Goal: Task Accomplishment & Management: Use online tool/utility

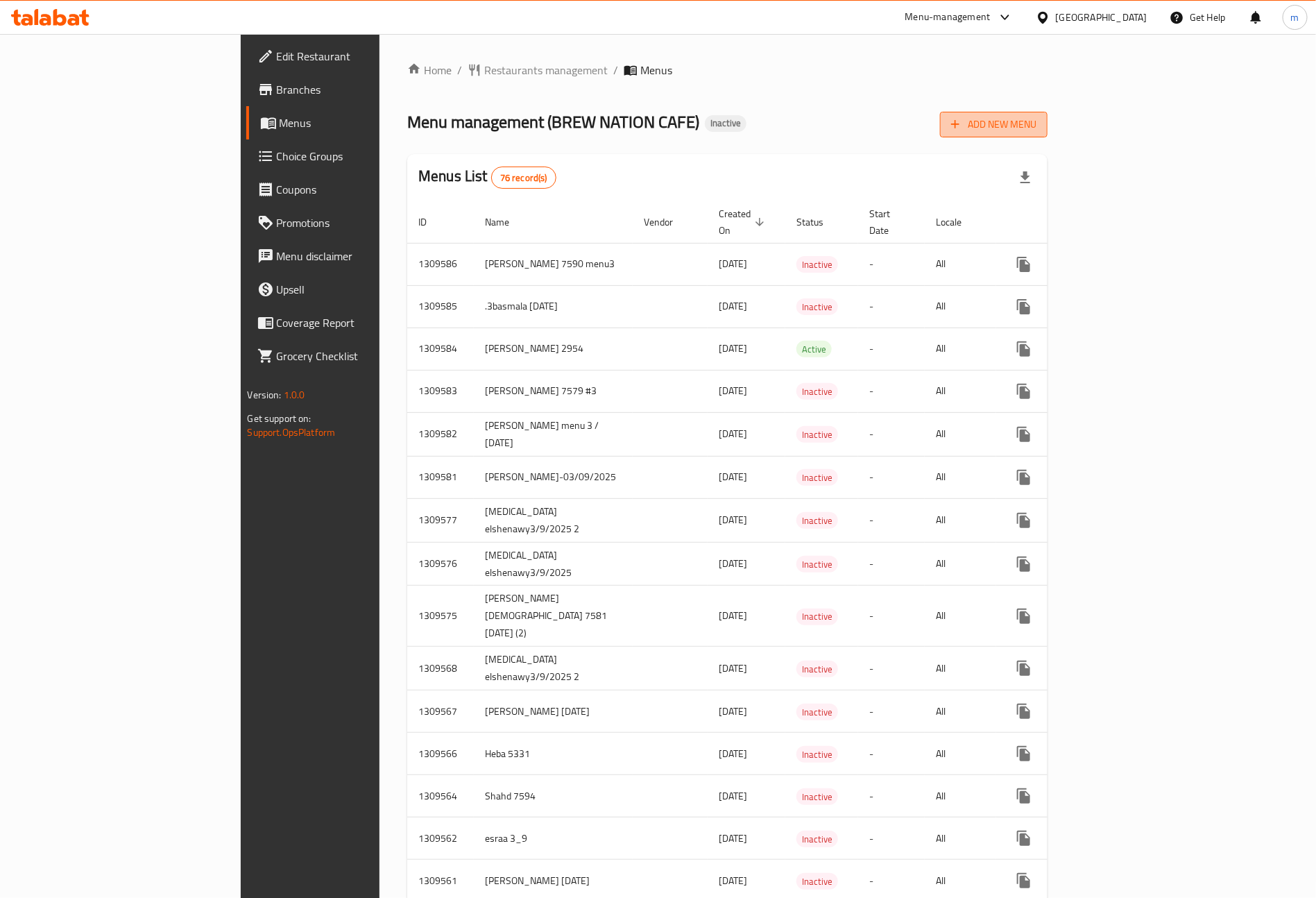
click at [962, 129] on icon "button" at bounding box center [955, 124] width 14 height 14
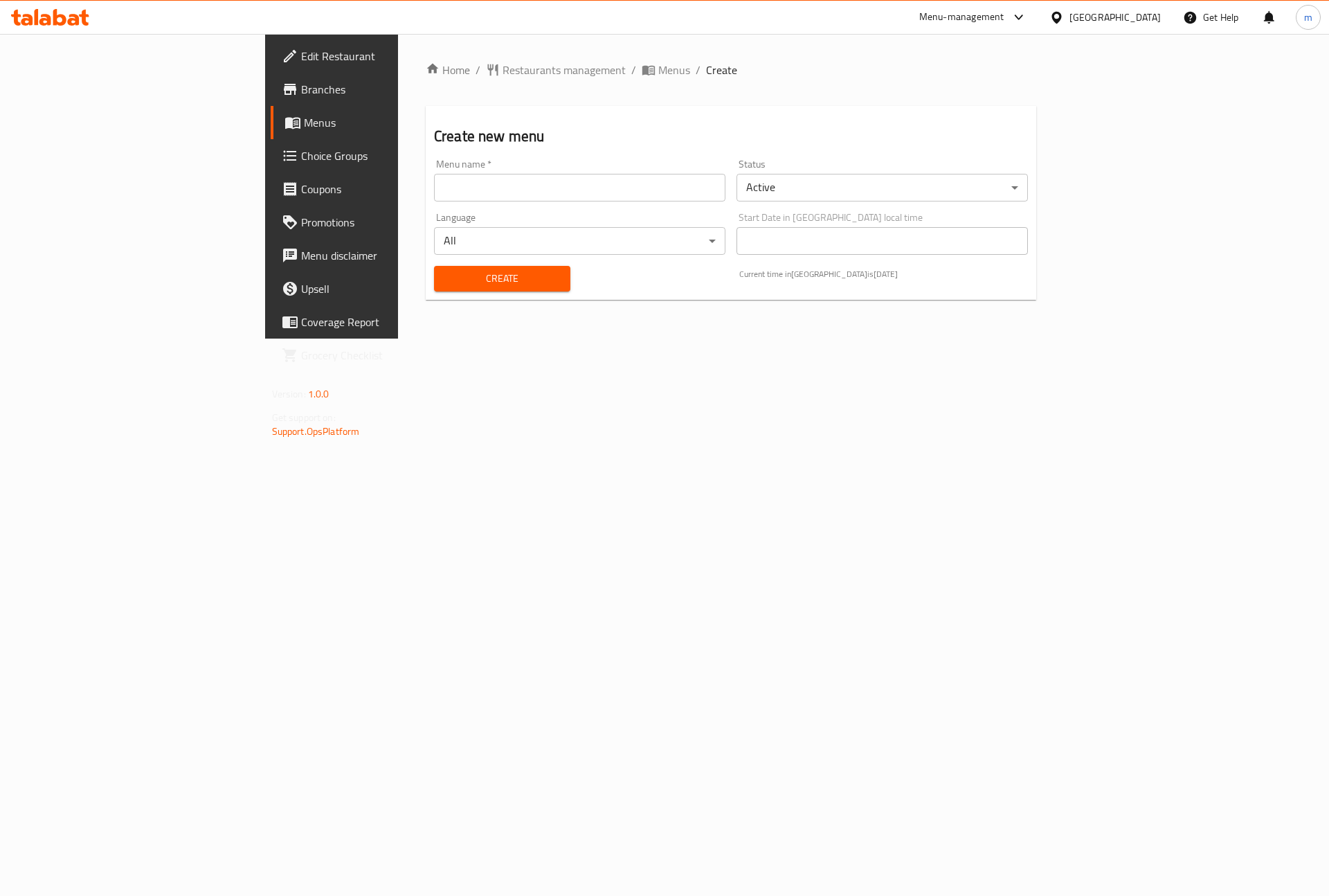
click at [553, 185] on input "text" at bounding box center [579, 188] width 291 height 28
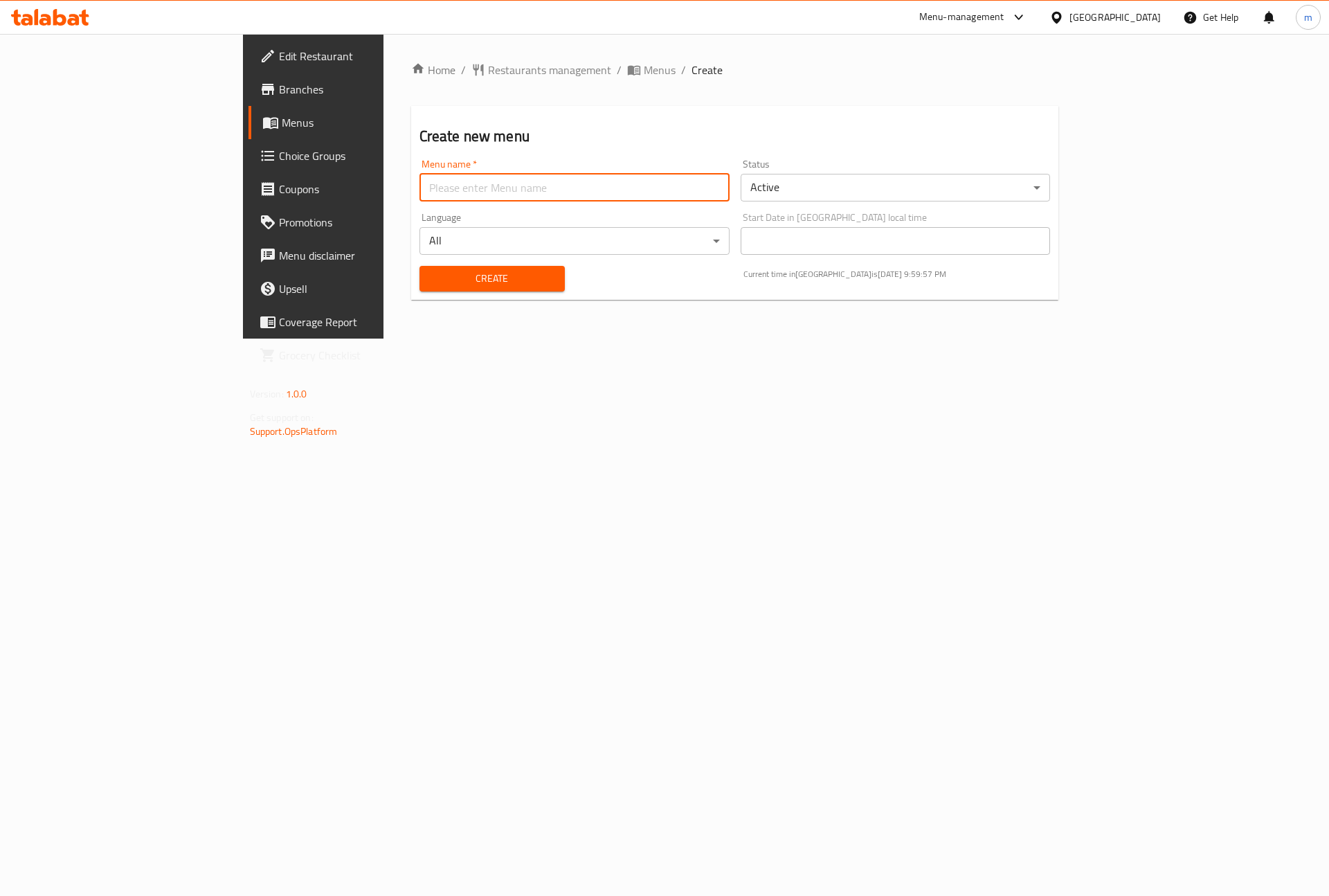
type input "[PERSON_NAME] [DATE]"
click at [846, 189] on body "​ Menu-management [GEOGRAPHIC_DATA] Get Help m Edit Restaurant Branches Menus C…" at bounding box center [664, 465] width 1329 height 862
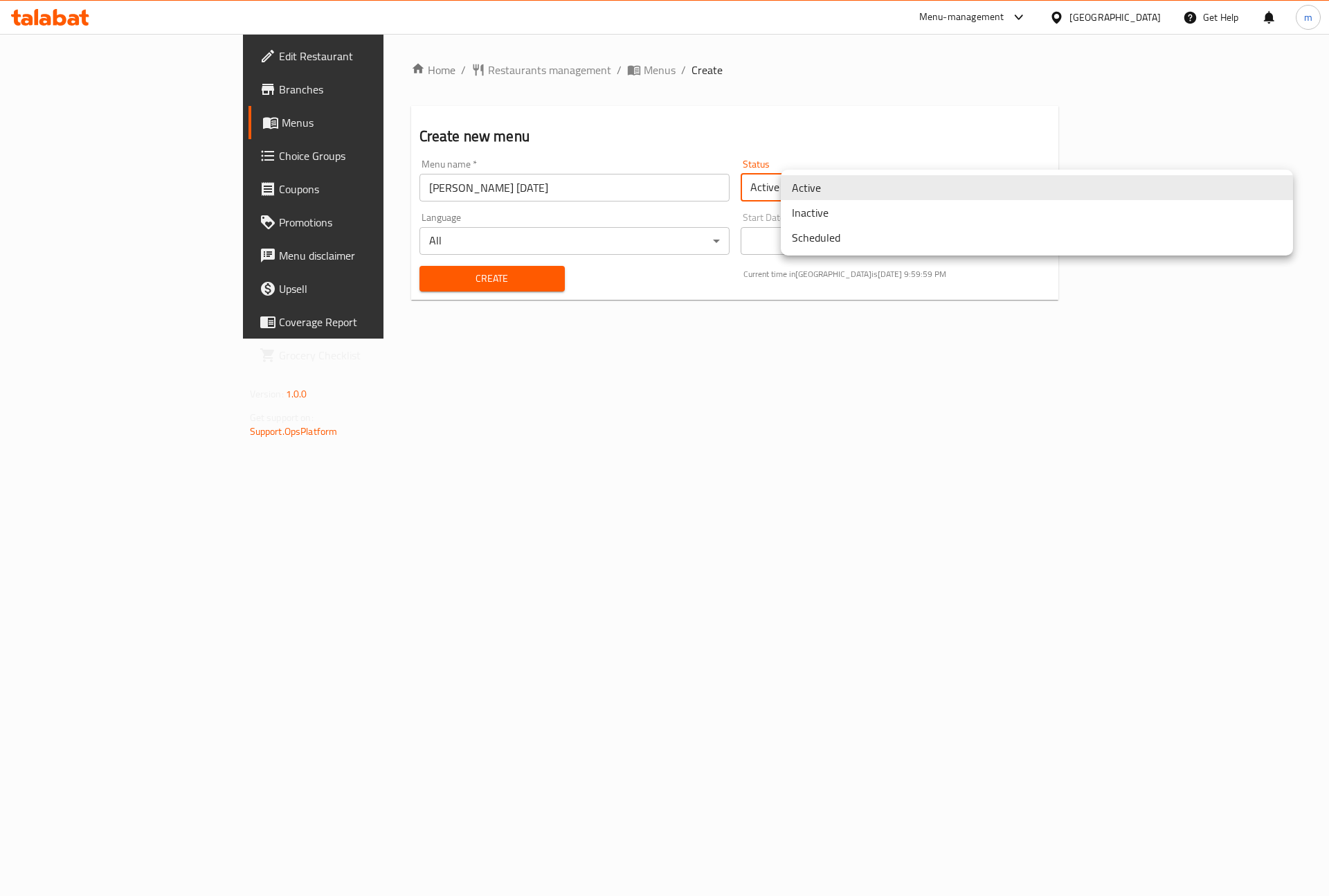
click at [859, 206] on li "Inactive" at bounding box center [1037, 212] width 512 height 25
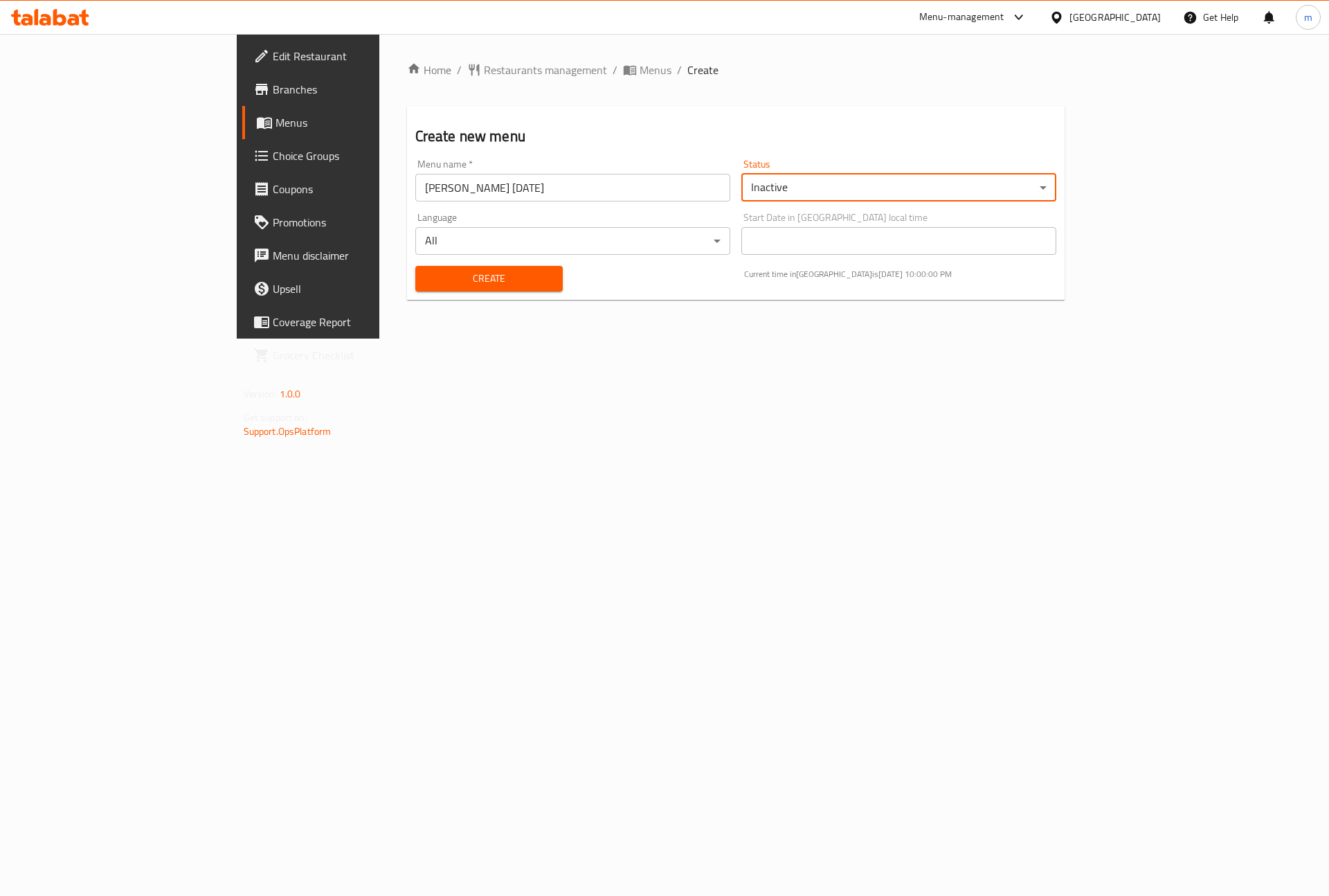
click at [441, 272] on span "Create" at bounding box center [490, 278] width 126 height 17
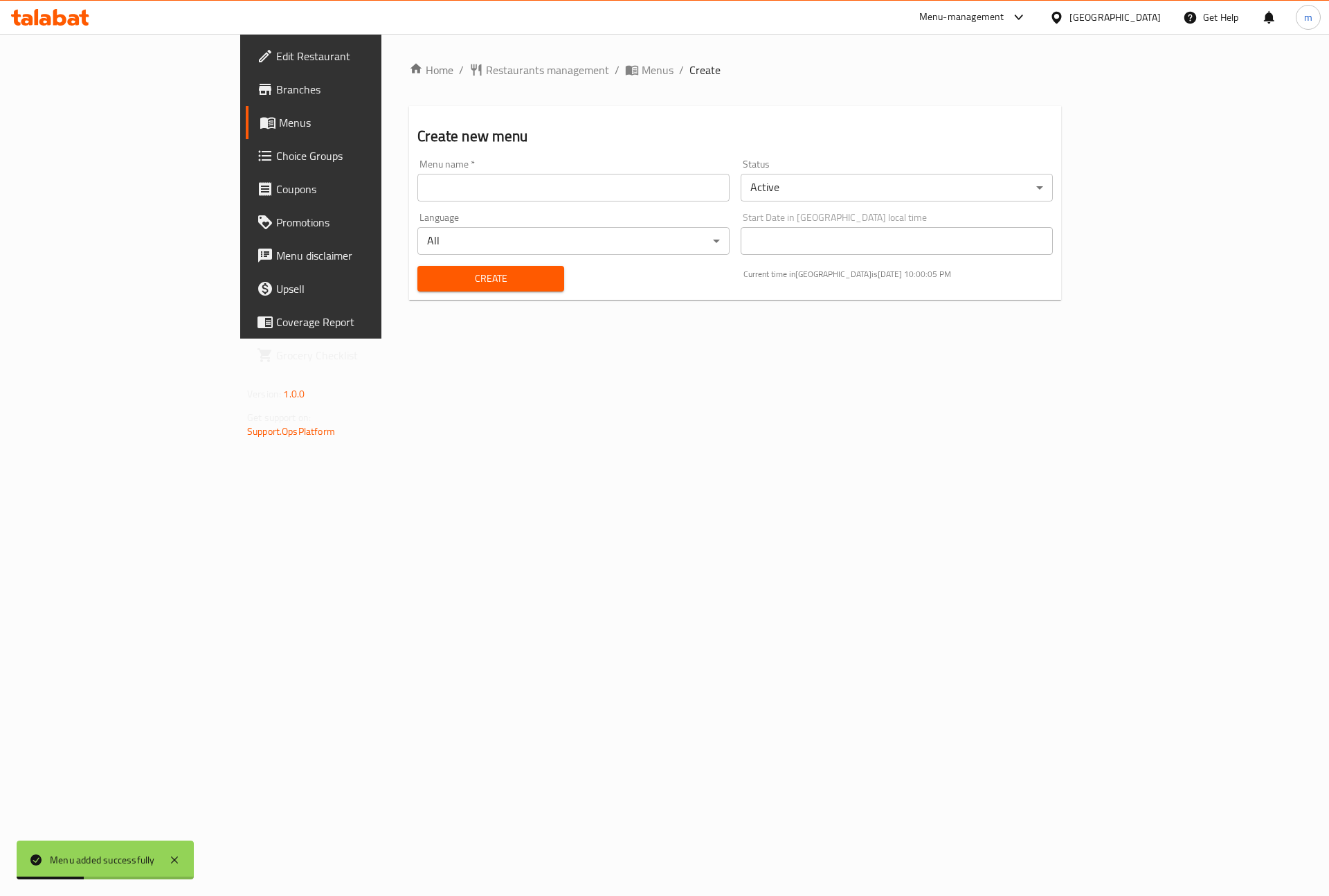
click at [279, 116] on span "Menus" at bounding box center [366, 122] width 173 height 17
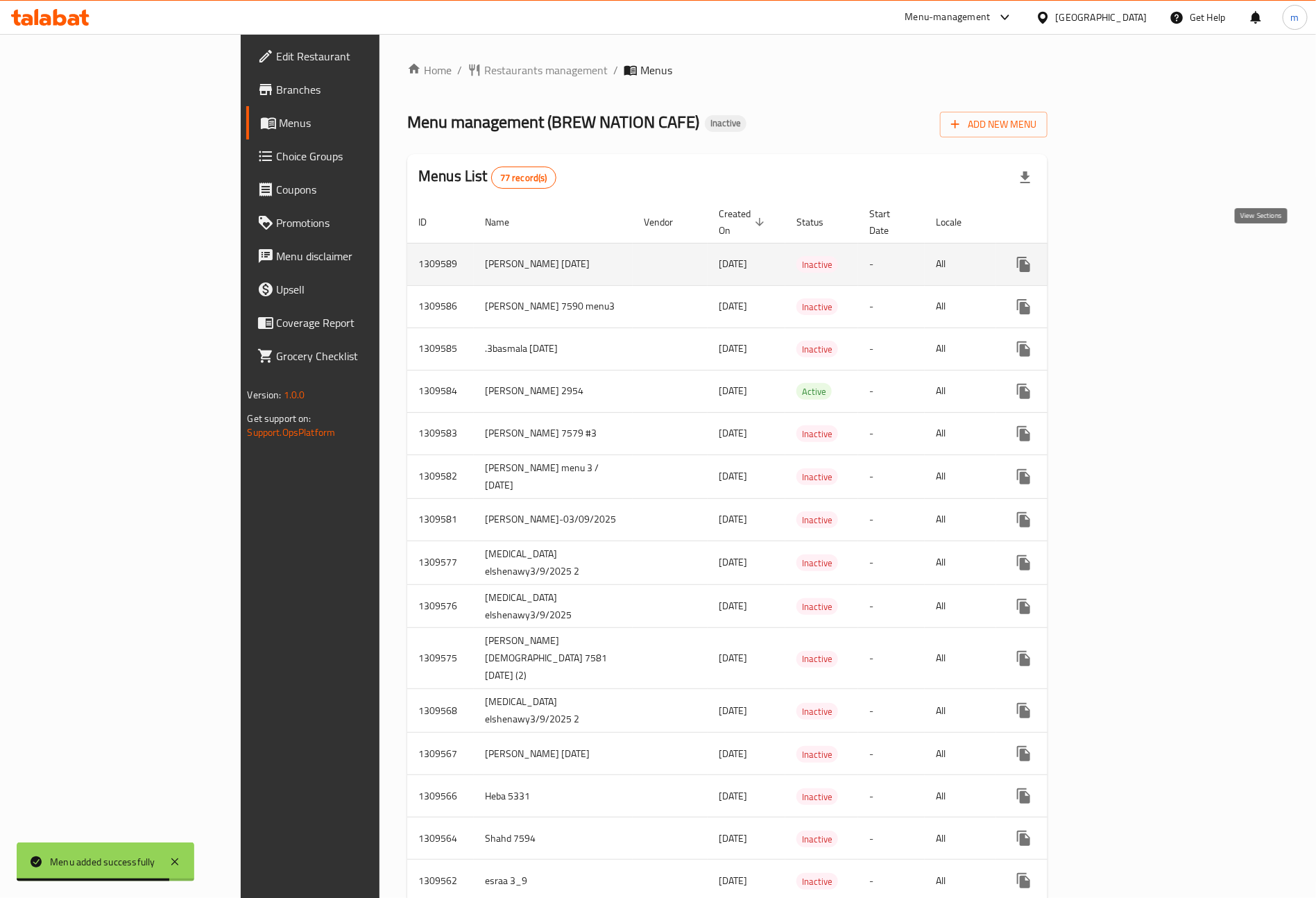
click at [1130, 258] on icon "enhanced table" at bounding box center [1124, 264] width 12 height 12
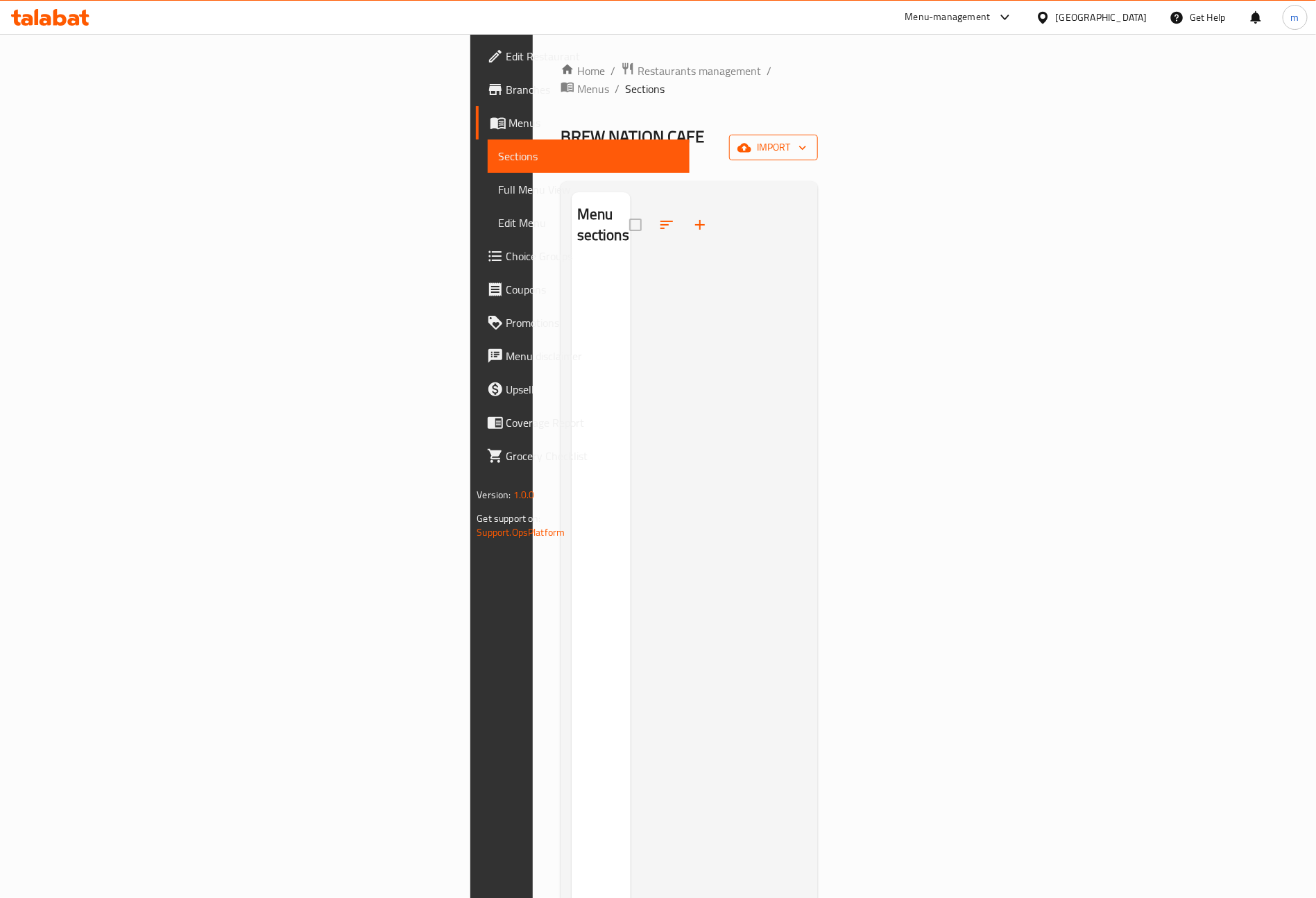
click at [818, 135] on button "import" at bounding box center [774, 147] width 89 height 25
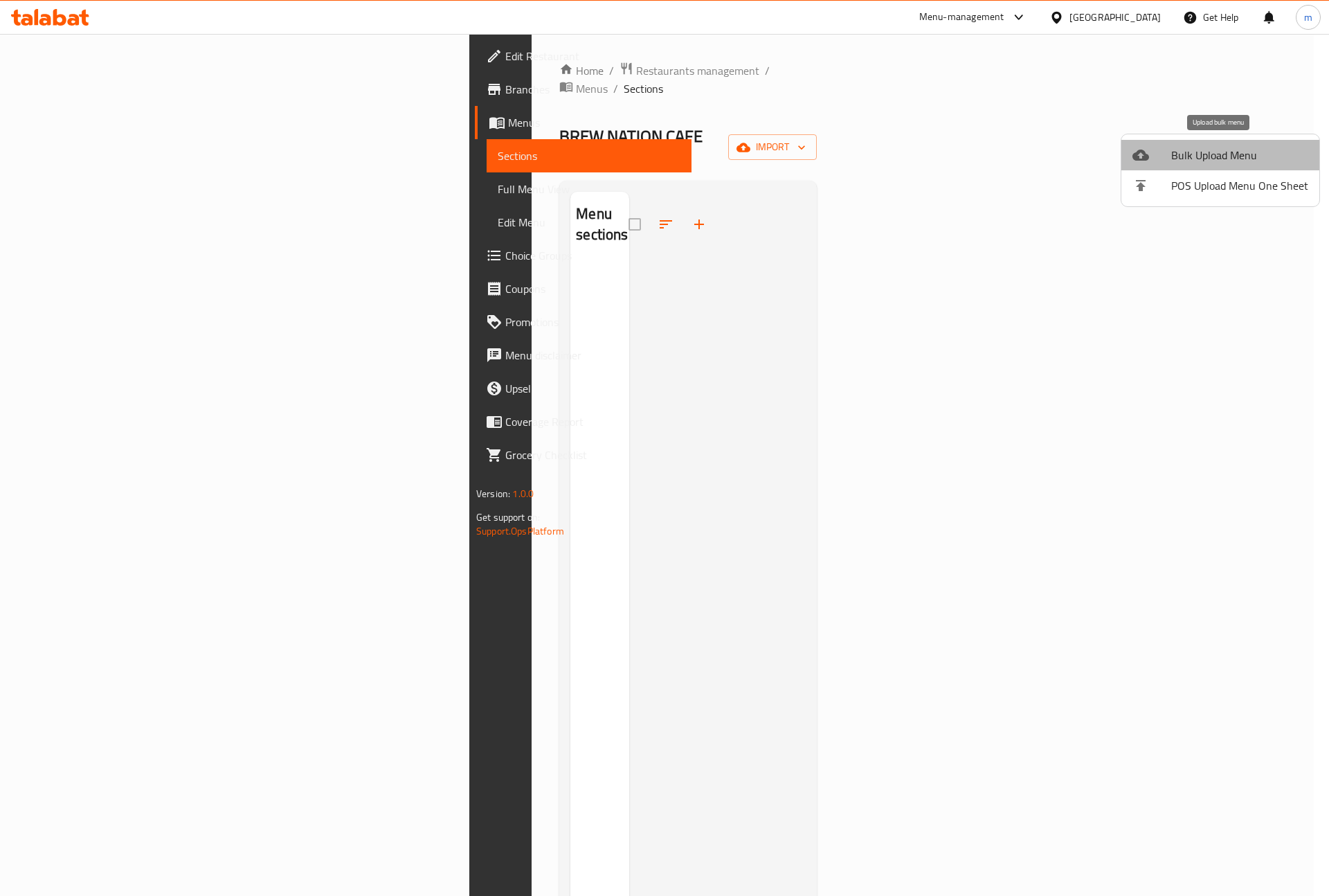
click at [1244, 149] on span "Bulk Upload Menu" at bounding box center [1239, 154] width 137 height 17
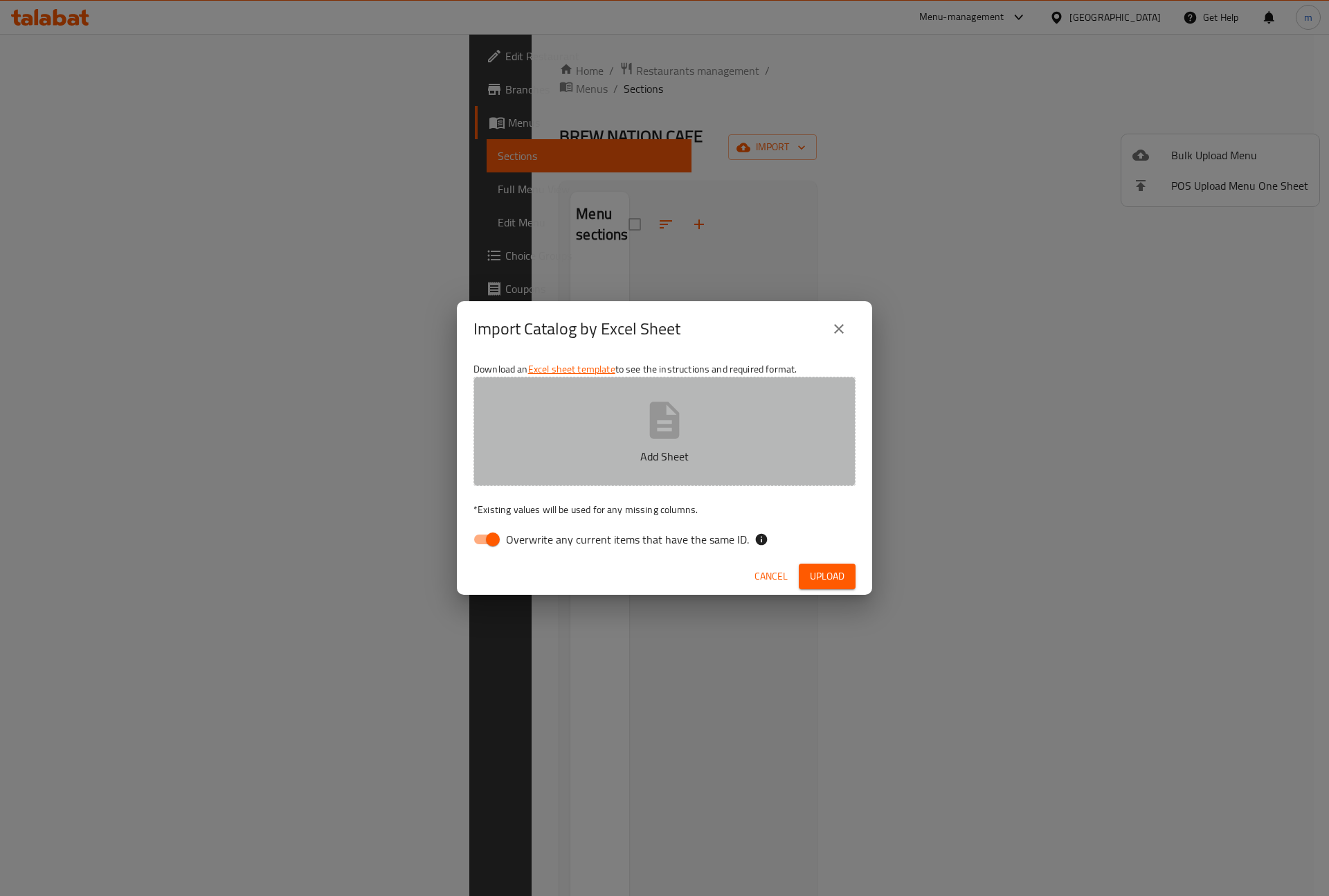
click at [740, 421] on button "Add Sheet" at bounding box center [665, 431] width 382 height 109
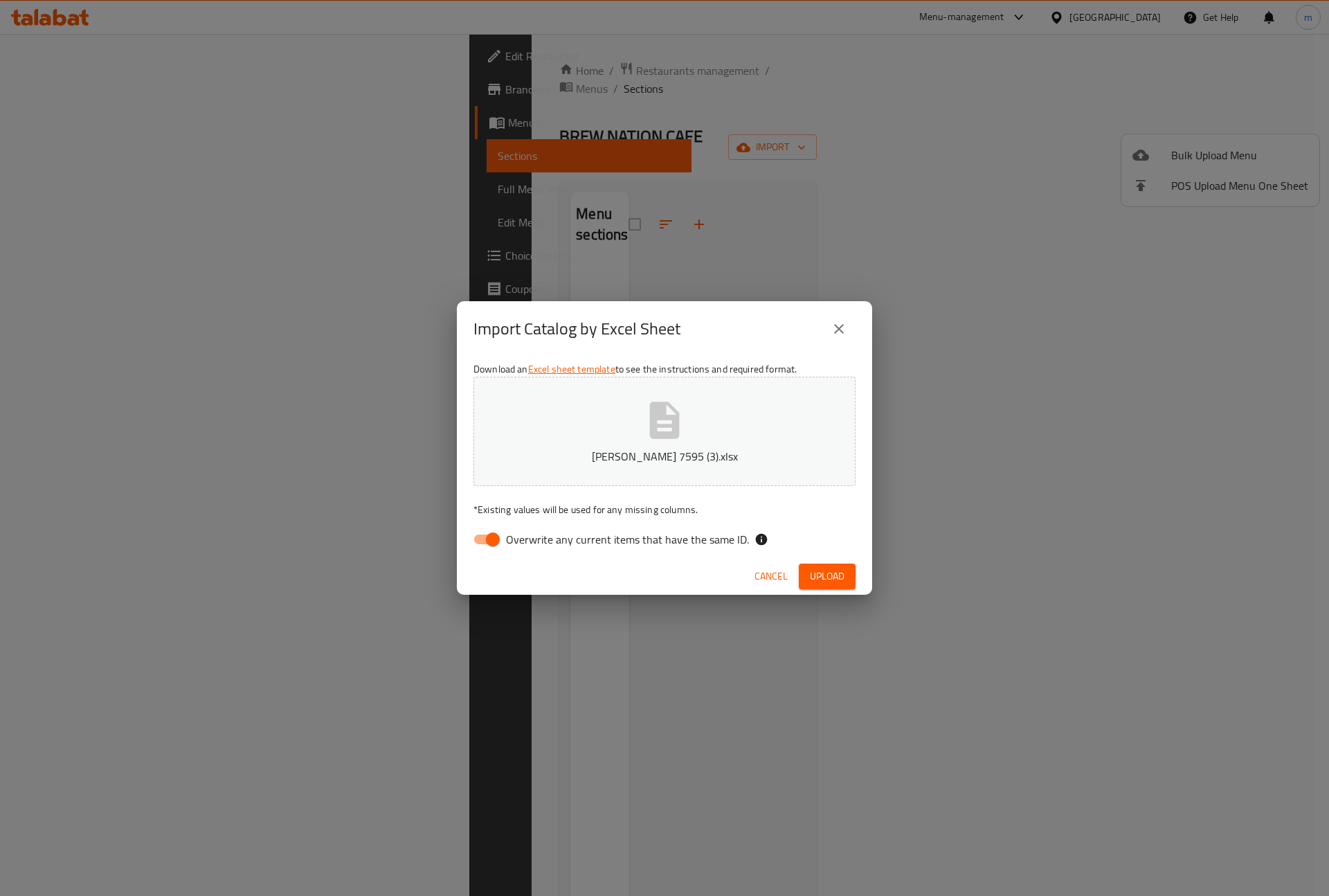
click at [480, 538] on input "Overwrite any current items that have the same ID." at bounding box center [493, 539] width 79 height 26
checkbox input "false"
click at [814, 578] on span "Upload" at bounding box center [827, 577] width 35 height 17
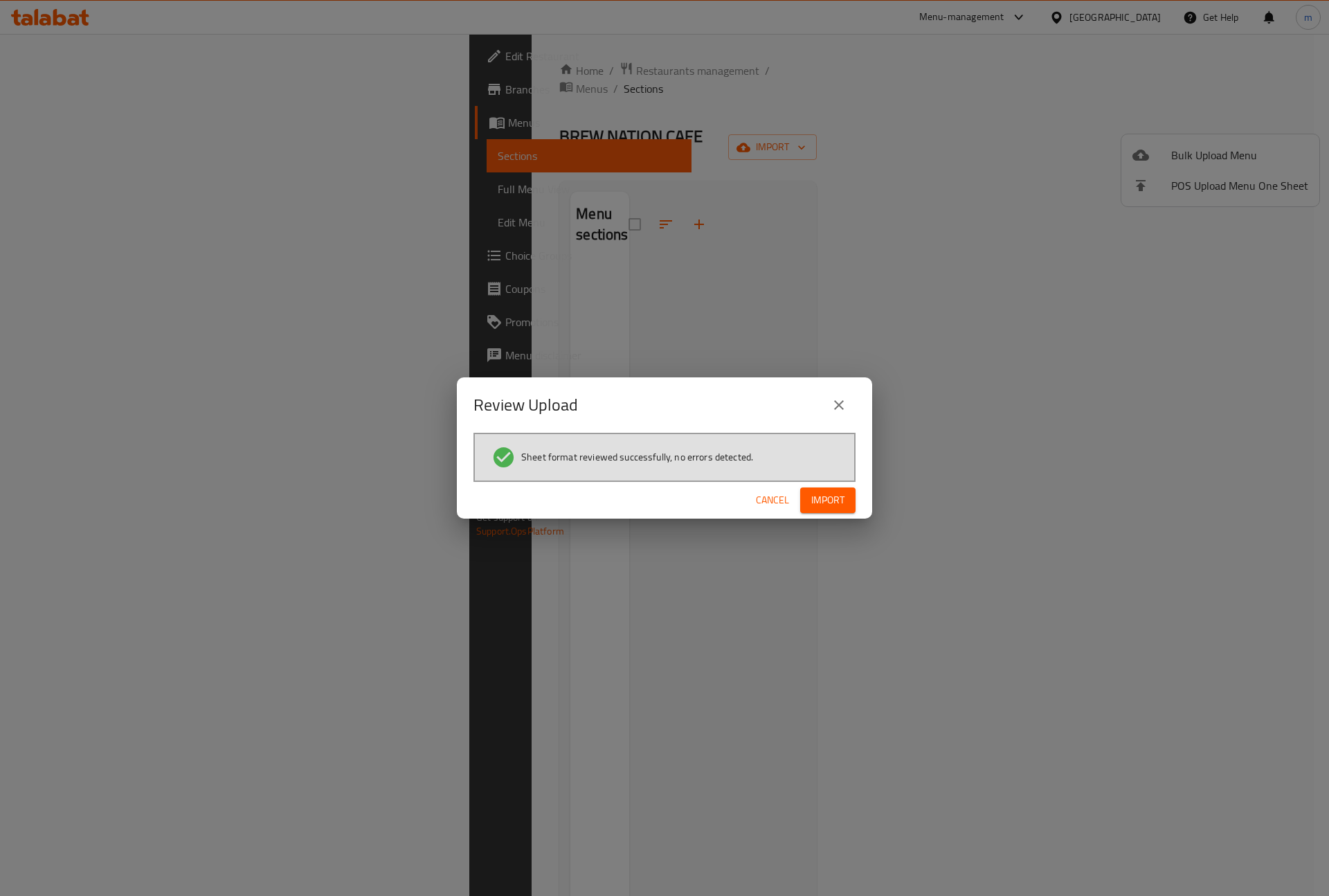
click at [827, 501] on span "Import" at bounding box center [828, 500] width 33 height 17
